Goal: Information Seeking & Learning: Learn about a topic

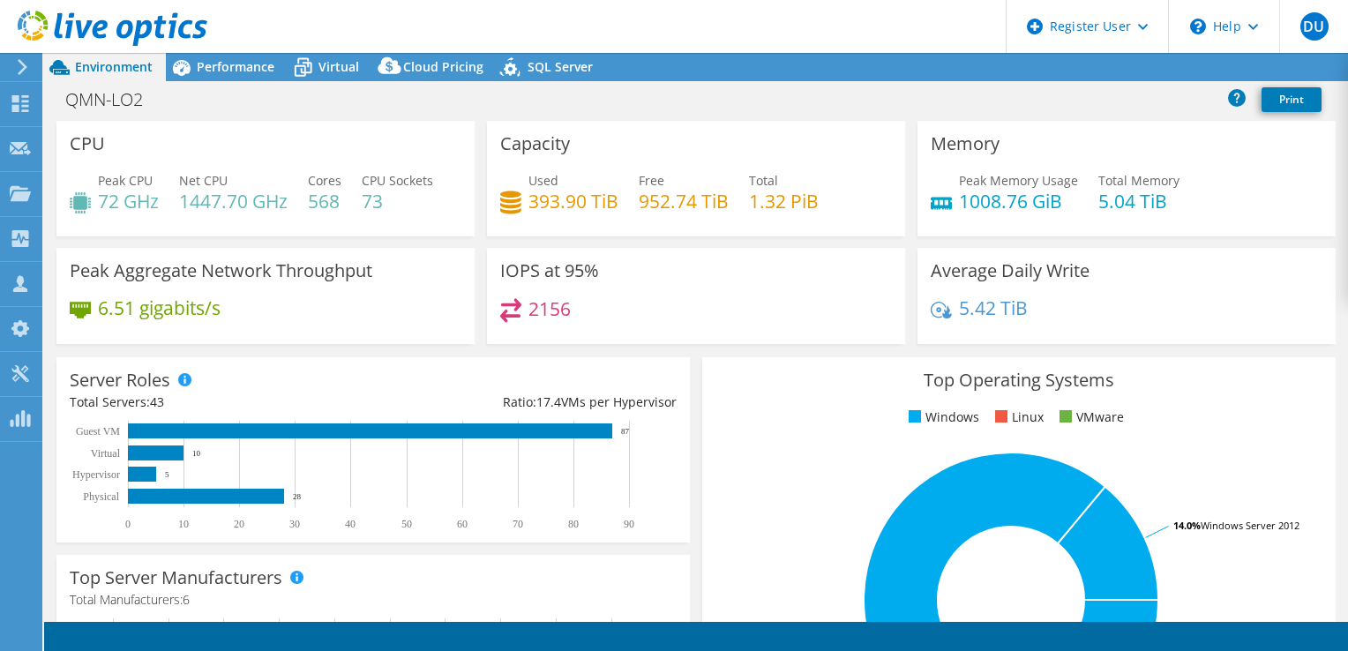
select select "USD"
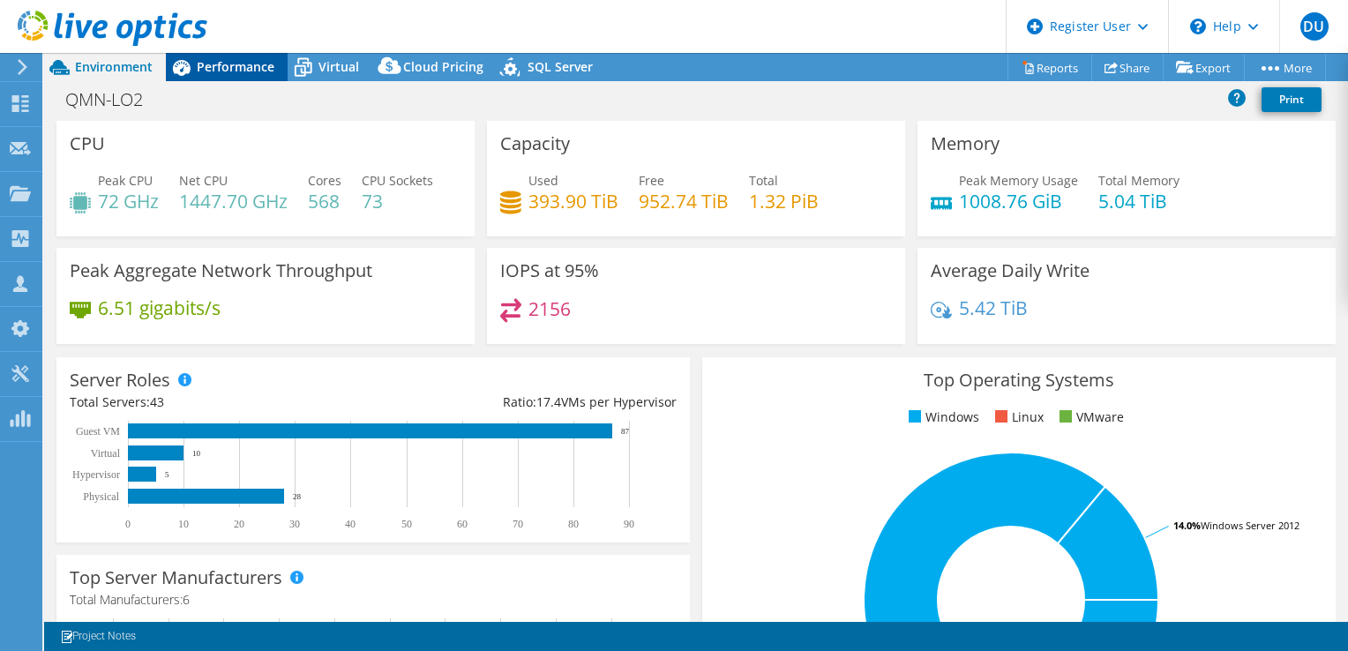
click at [205, 74] on span "Performance" at bounding box center [236, 66] width 78 height 17
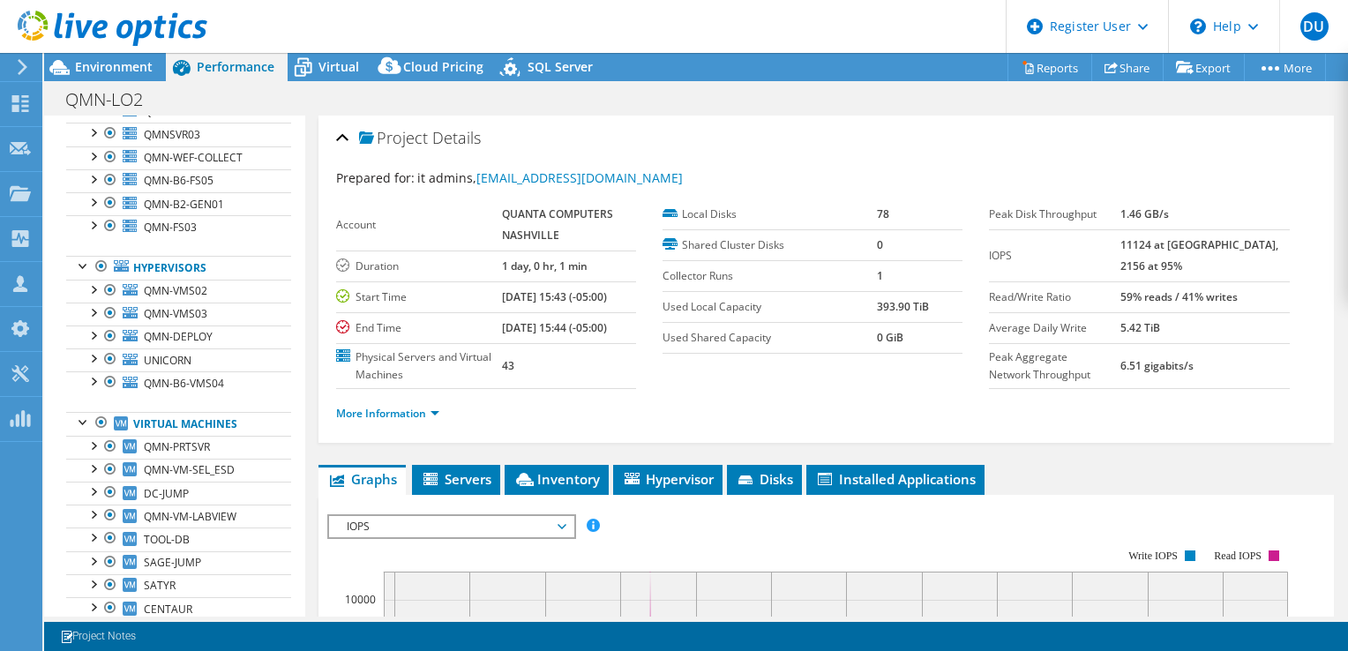
scroll to position [733, 0]
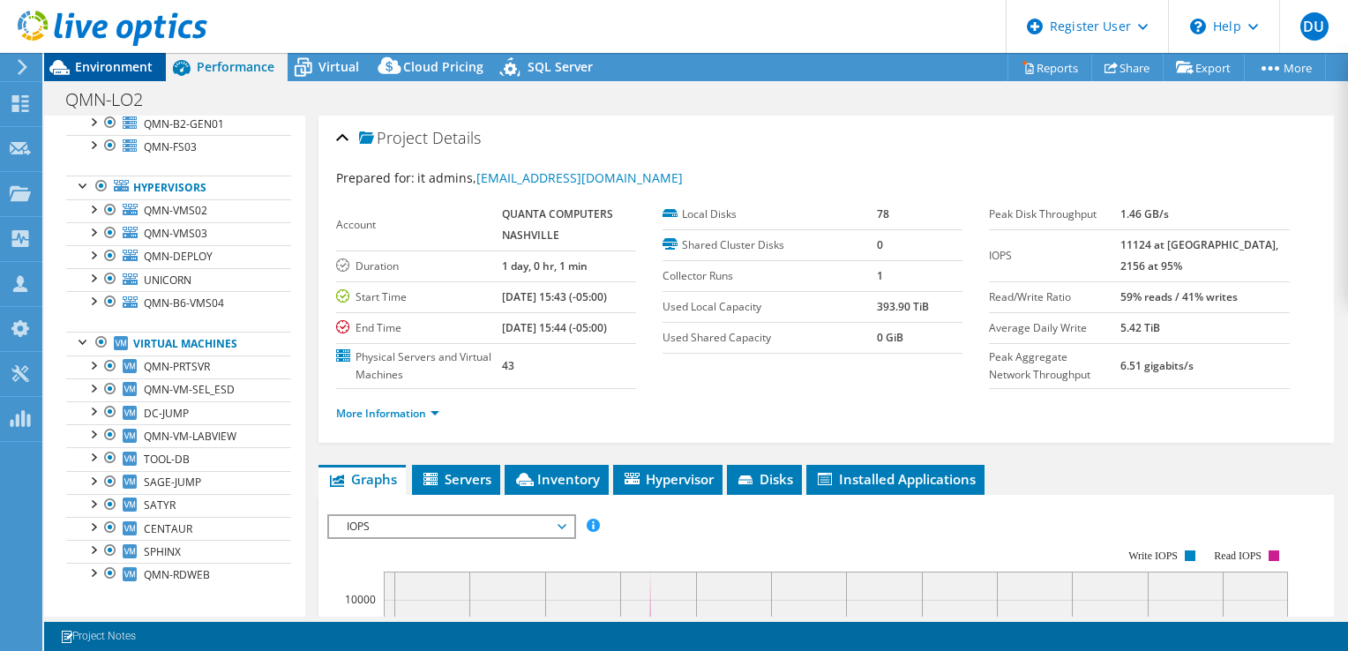
click at [118, 65] on span "Environment" at bounding box center [114, 66] width 78 height 17
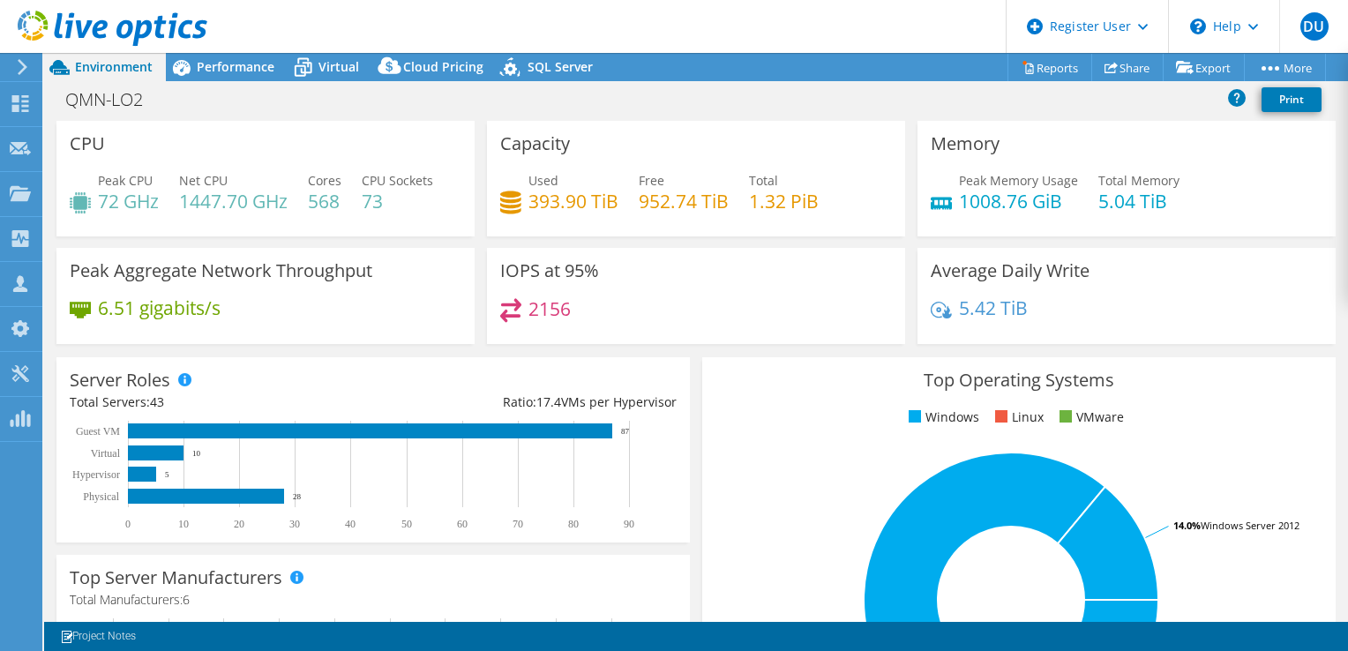
click at [732, 344] on div "IOPS at 95% 2156" at bounding box center [696, 302] width 431 height 108
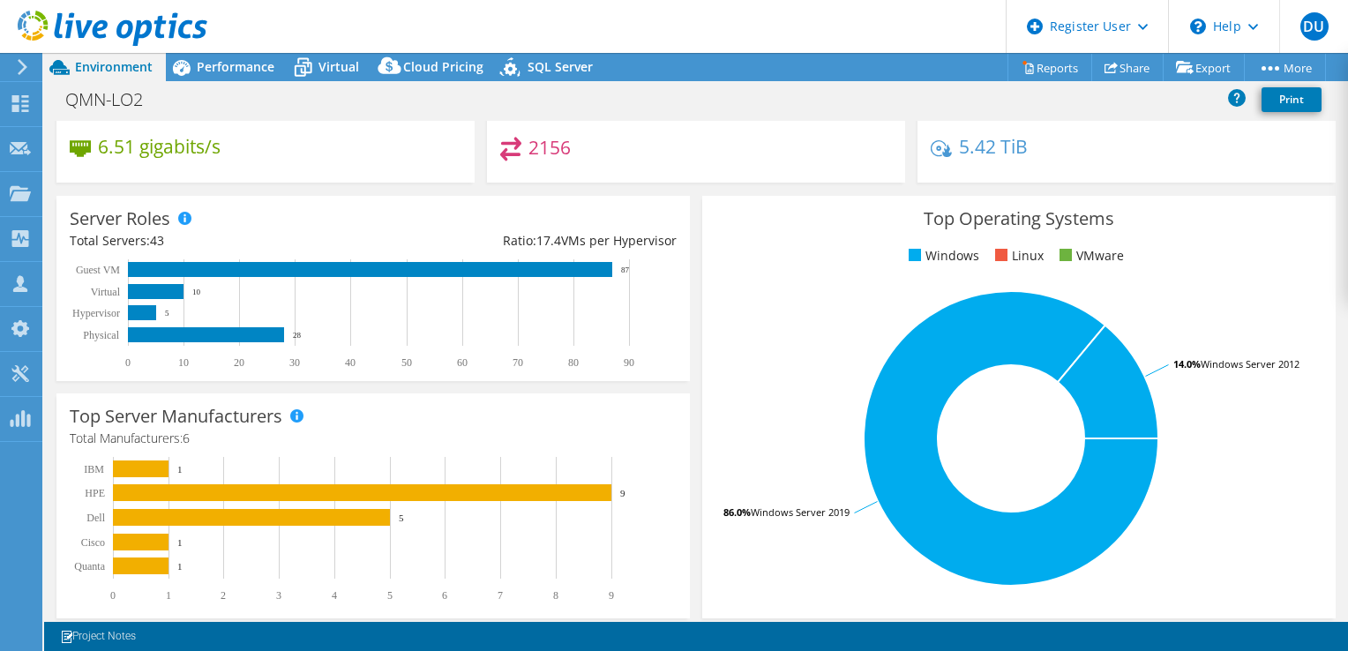
scroll to position [0, 0]
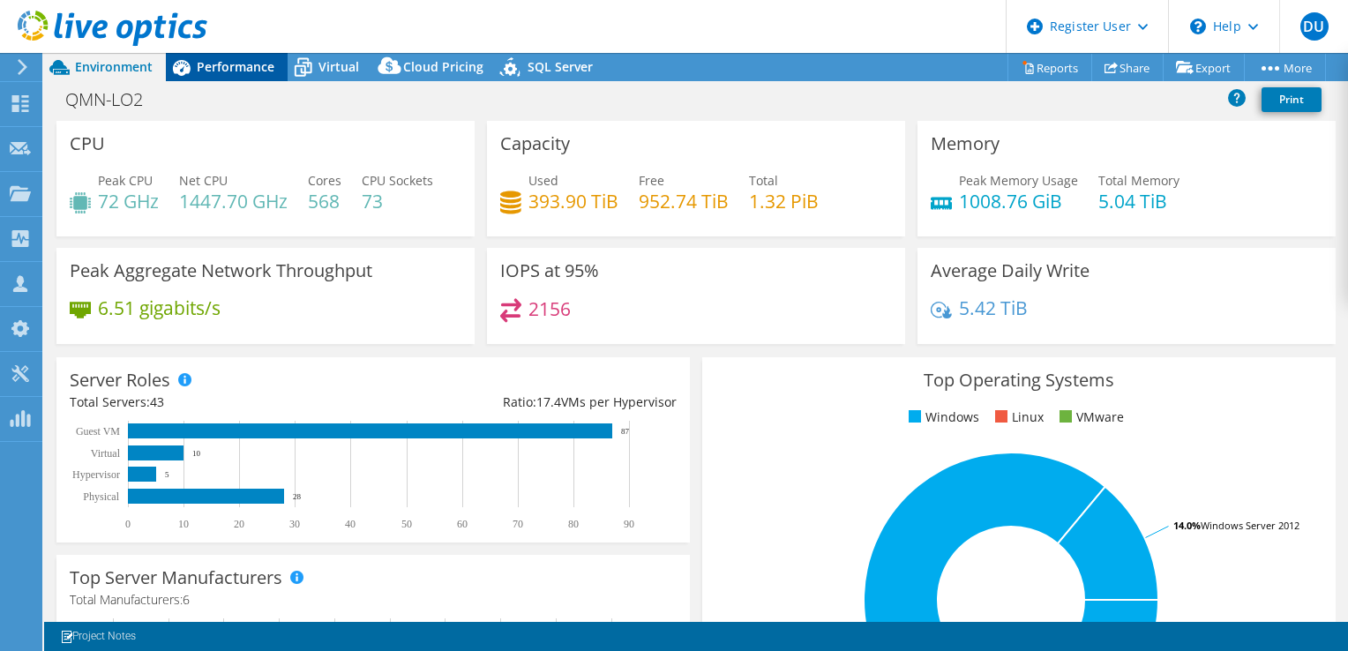
click at [219, 66] on span "Performance" at bounding box center [236, 66] width 78 height 17
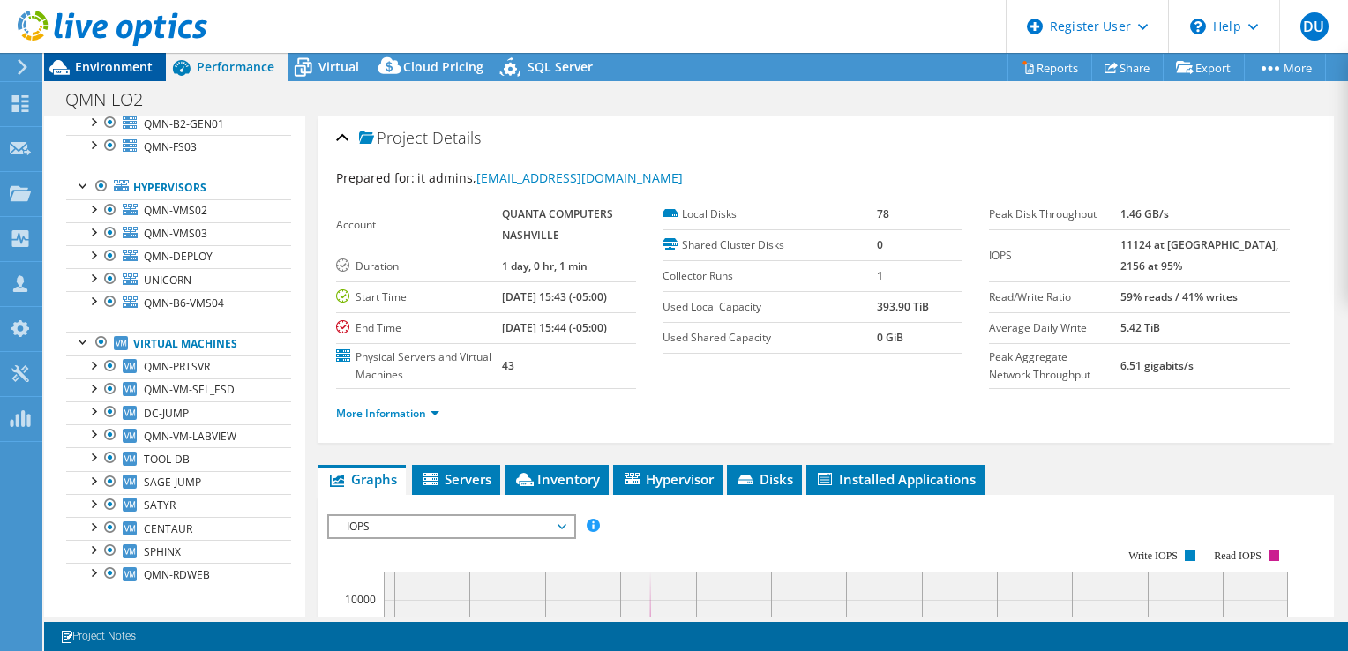
click at [108, 62] on span "Environment" at bounding box center [114, 66] width 78 height 17
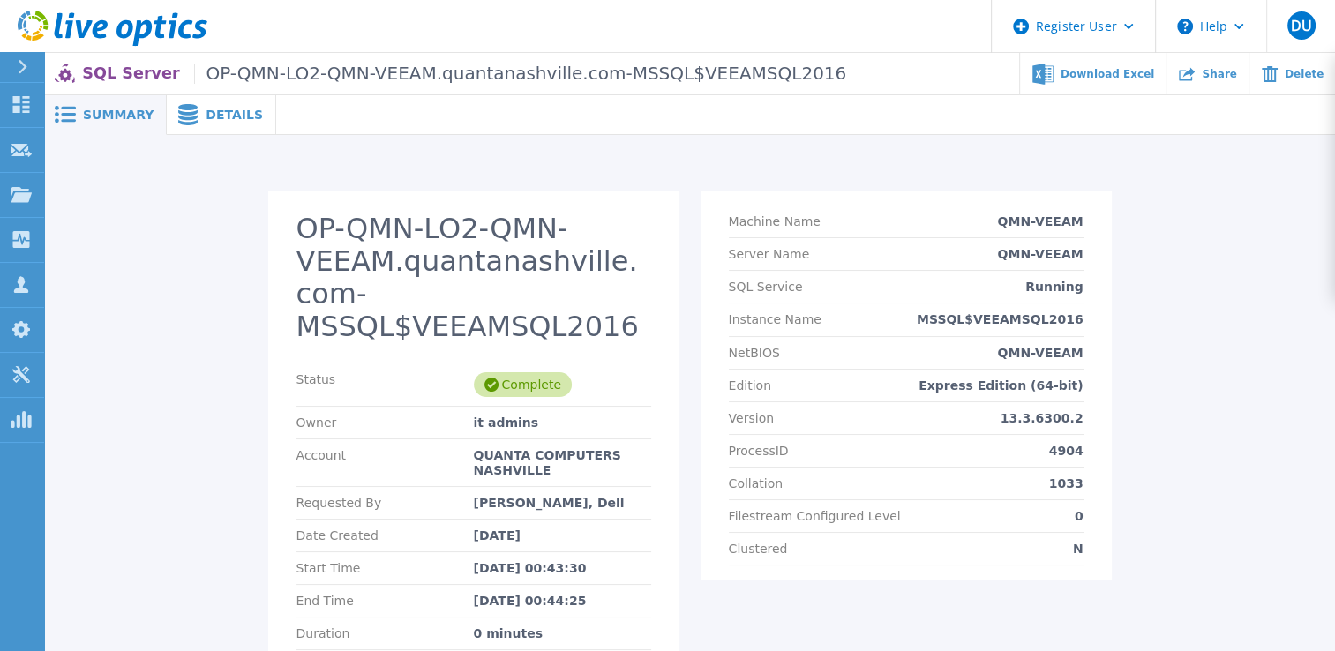
click at [87, 128] on div "Summary" at bounding box center [105, 115] width 123 height 40
click at [94, 120] on span "Summary" at bounding box center [118, 115] width 71 height 12
click at [180, 112] on icon at bounding box center [187, 114] width 19 height 21
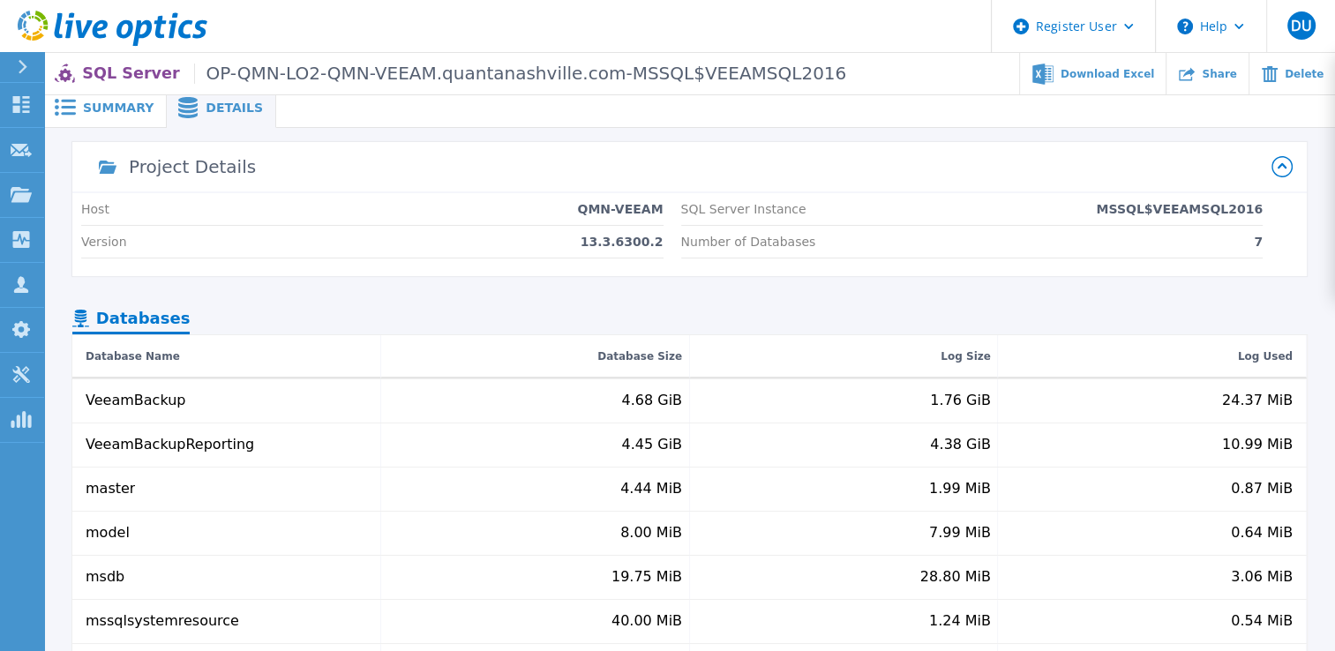
scroll to position [6, 0]
